Goal: Information Seeking & Learning: Learn about a topic

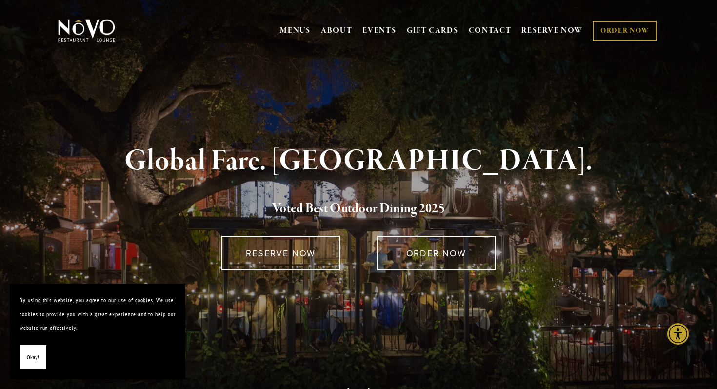
scroll to position [3, 0]
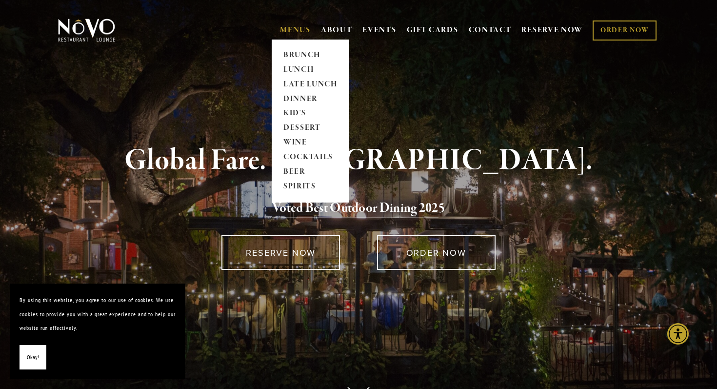
click at [294, 26] on link "MENUS" at bounding box center [295, 30] width 31 height 10
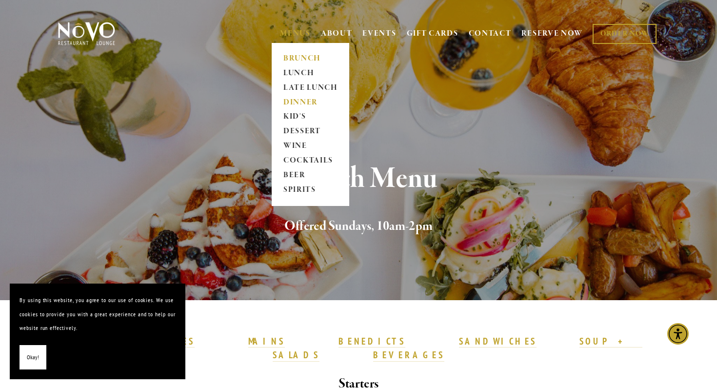
click at [292, 99] on link "DINNER" at bounding box center [310, 102] width 61 height 15
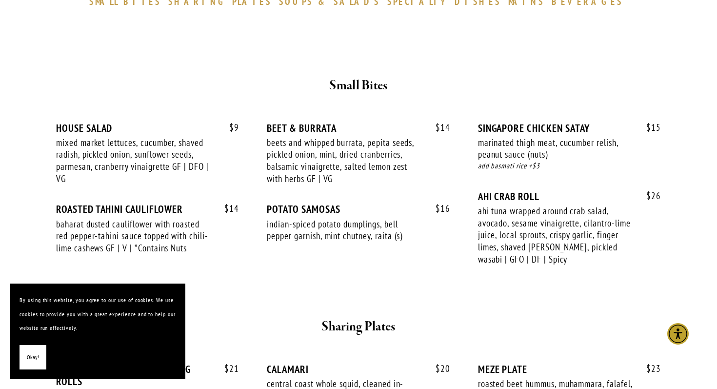
scroll to position [375, 0]
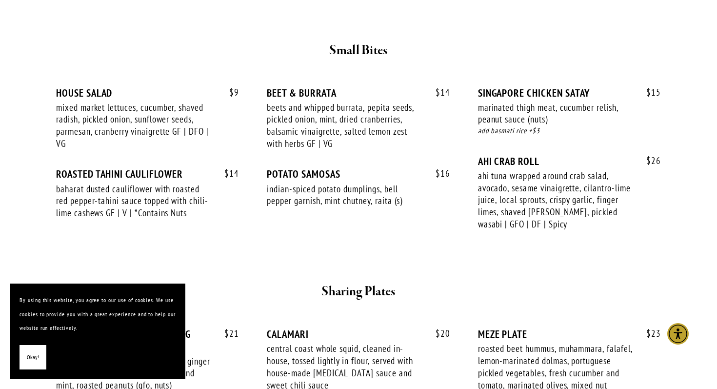
click at [35, 358] on span "Okay!" at bounding box center [33, 357] width 12 height 14
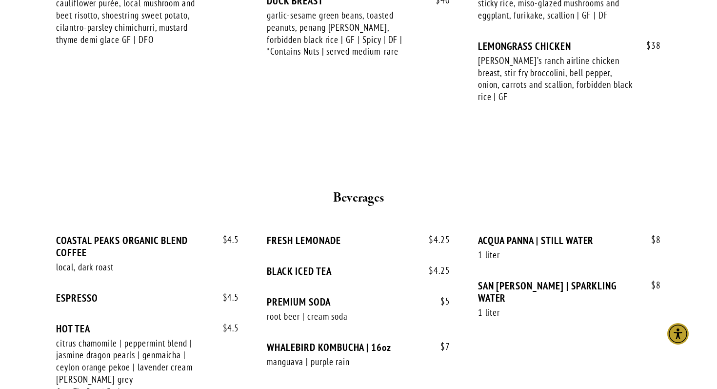
scroll to position [1814, 0]
